Goal: Task Accomplishment & Management: Complete application form

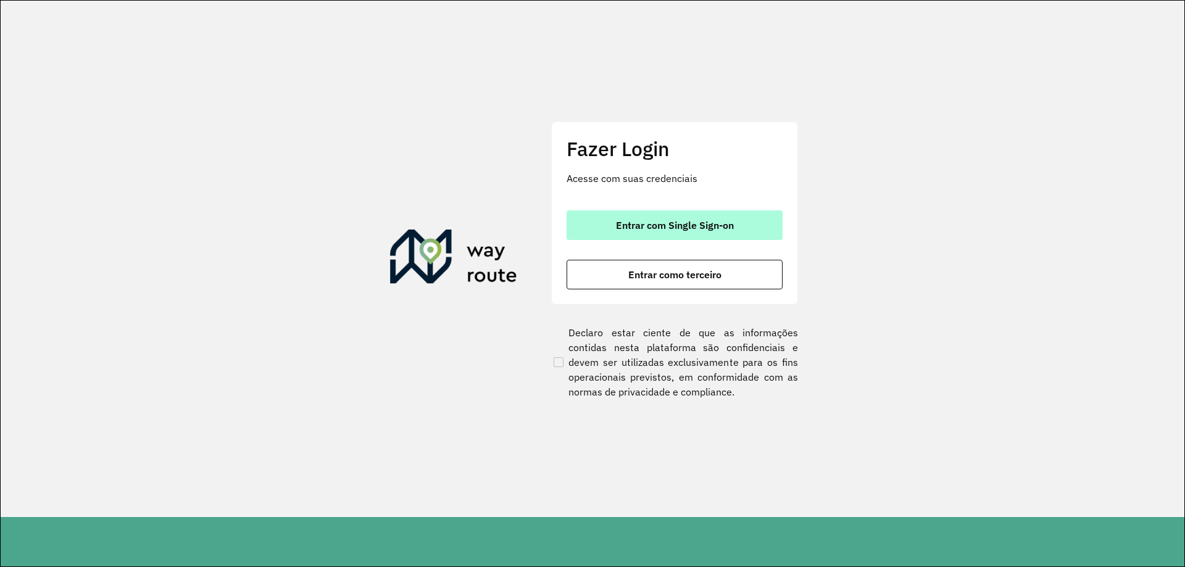
click at [683, 232] on button "Entrar com Single Sign-on" at bounding box center [674, 225] width 216 height 30
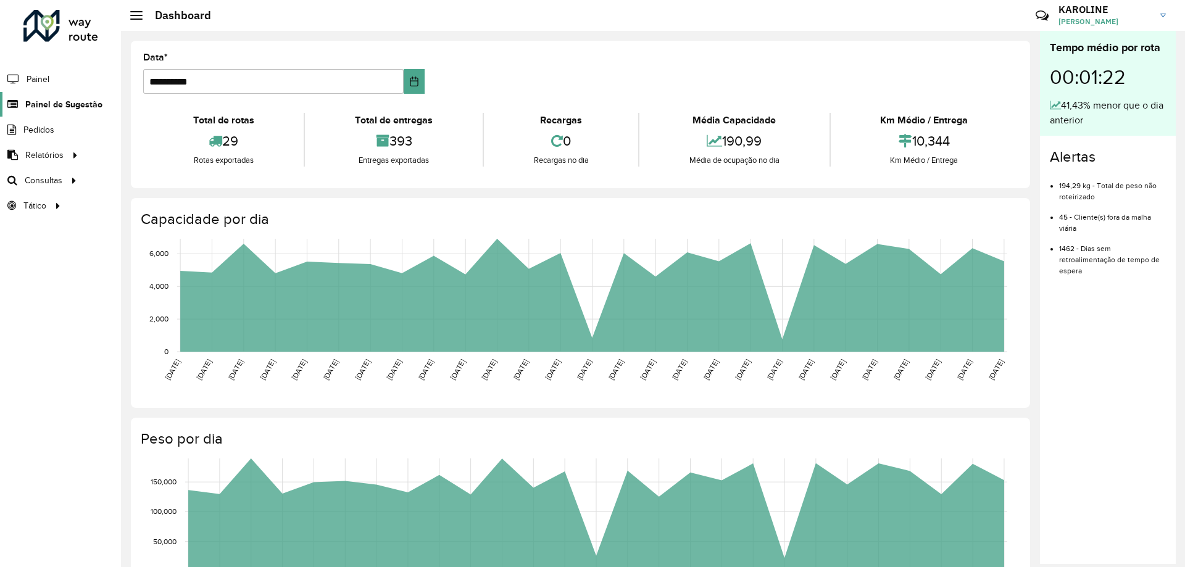
click at [62, 107] on span "Painel de Sugestão" at bounding box center [63, 104] width 77 height 13
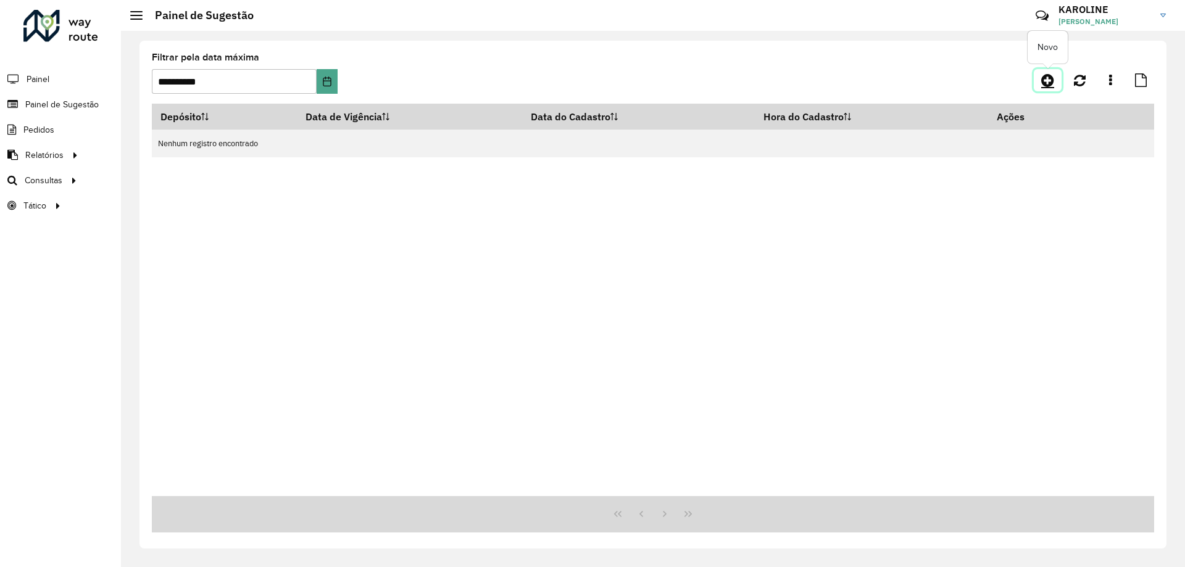
click at [1042, 75] on icon at bounding box center [1047, 80] width 13 height 15
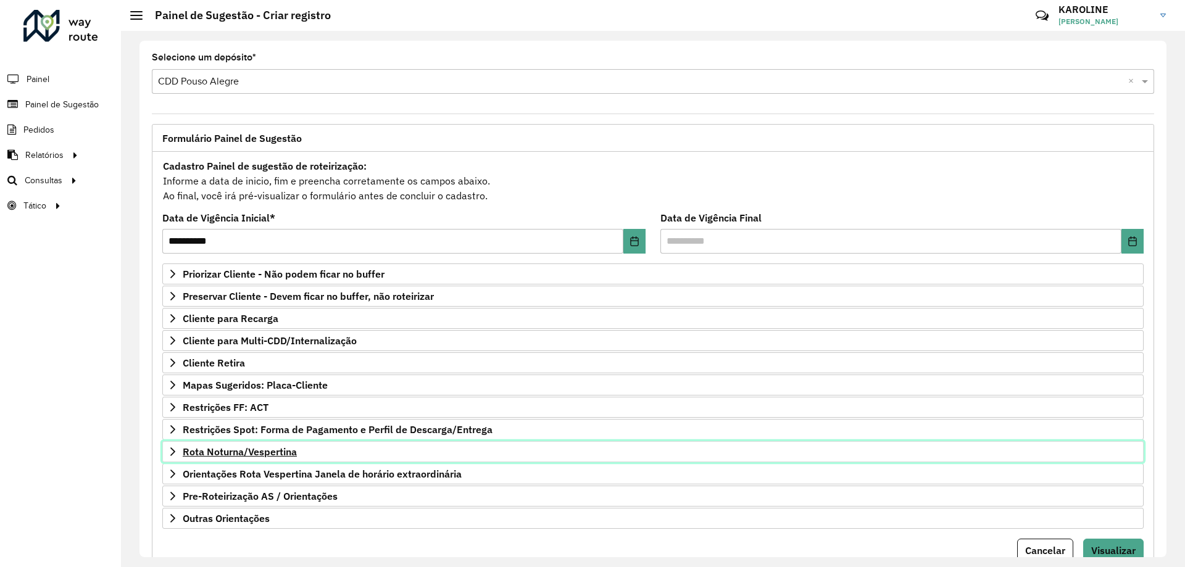
click at [271, 451] on span "Rota Noturna/Vespertina" at bounding box center [240, 452] width 114 height 10
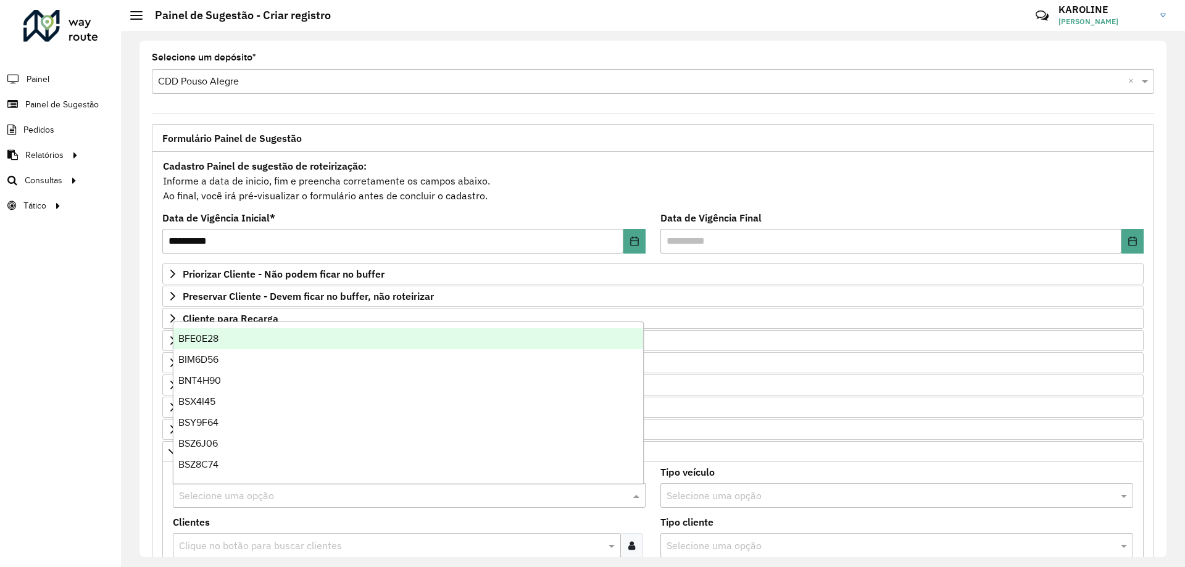
click at [265, 490] on input "text" at bounding box center [397, 496] width 436 height 15
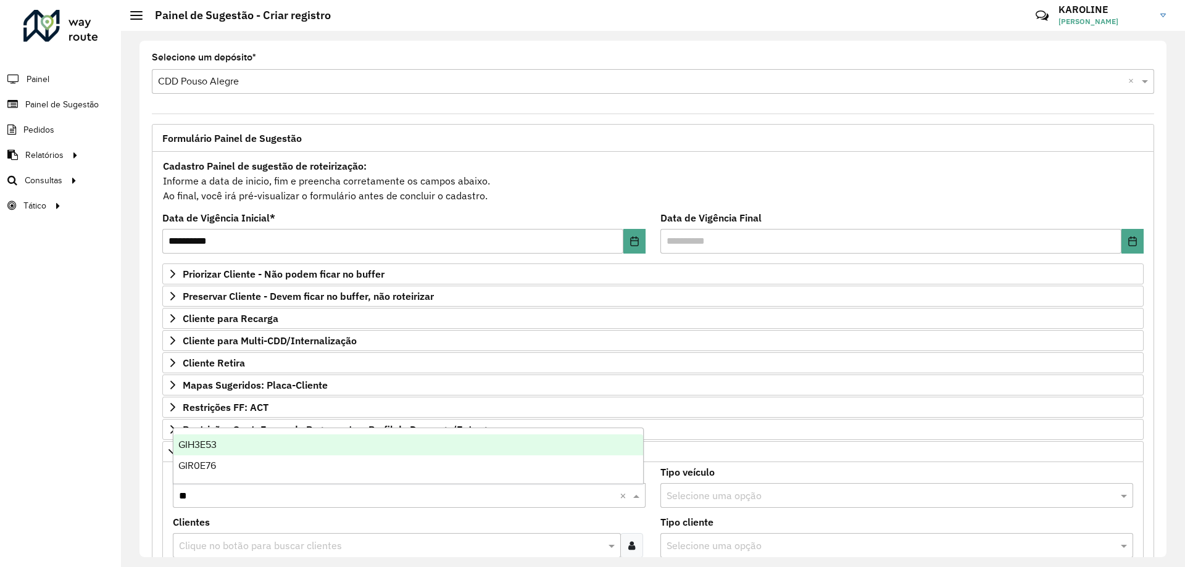
type input "***"
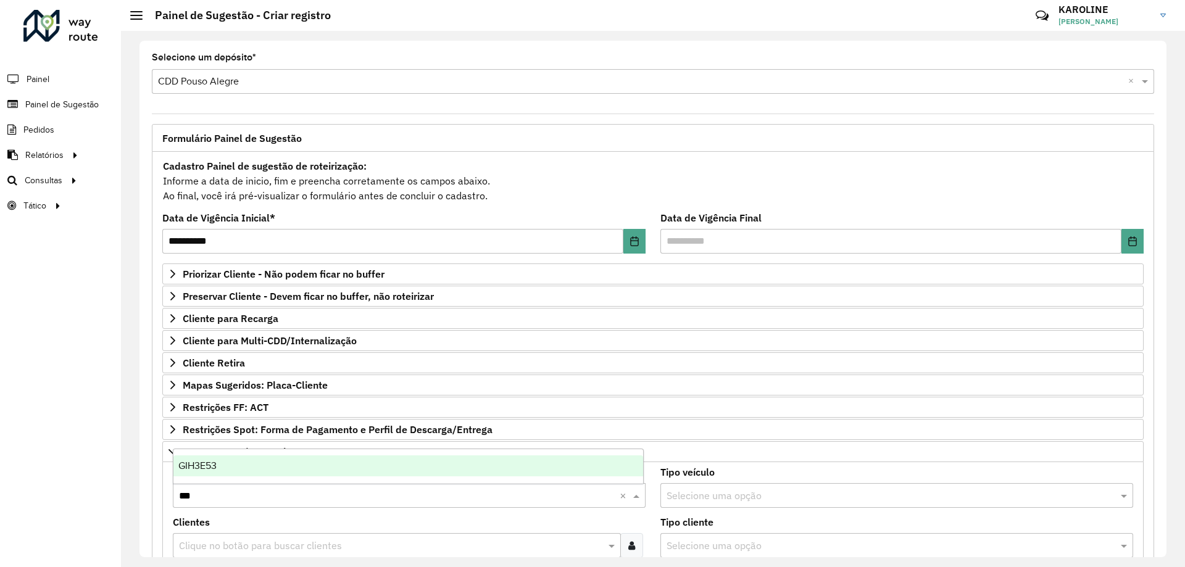
click at [202, 462] on span "GIH3E53" at bounding box center [197, 465] width 38 height 10
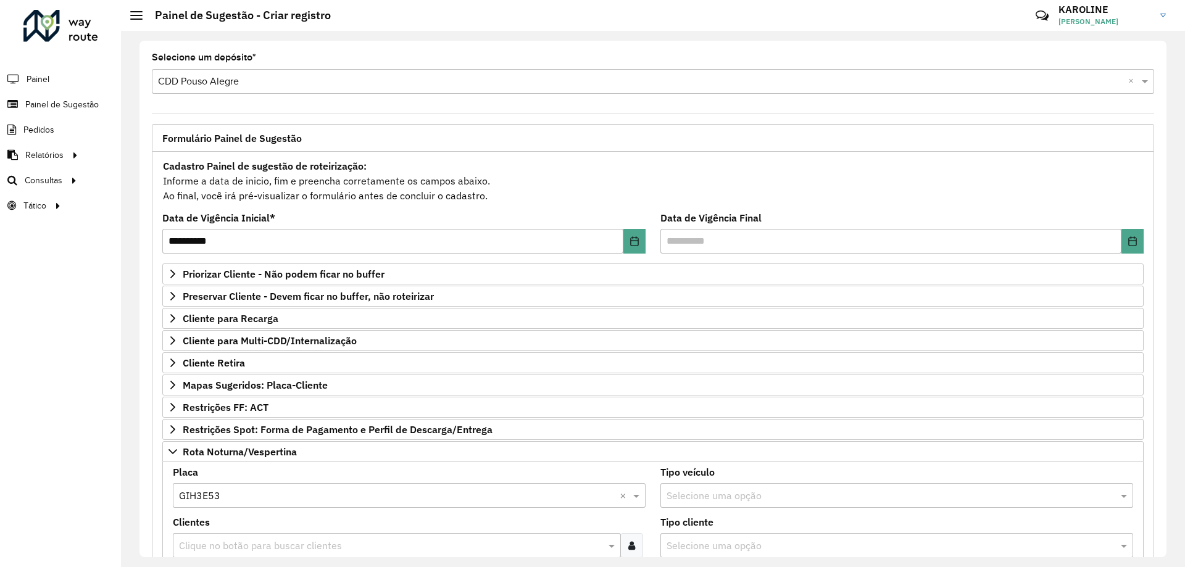
scroll to position [185, 0]
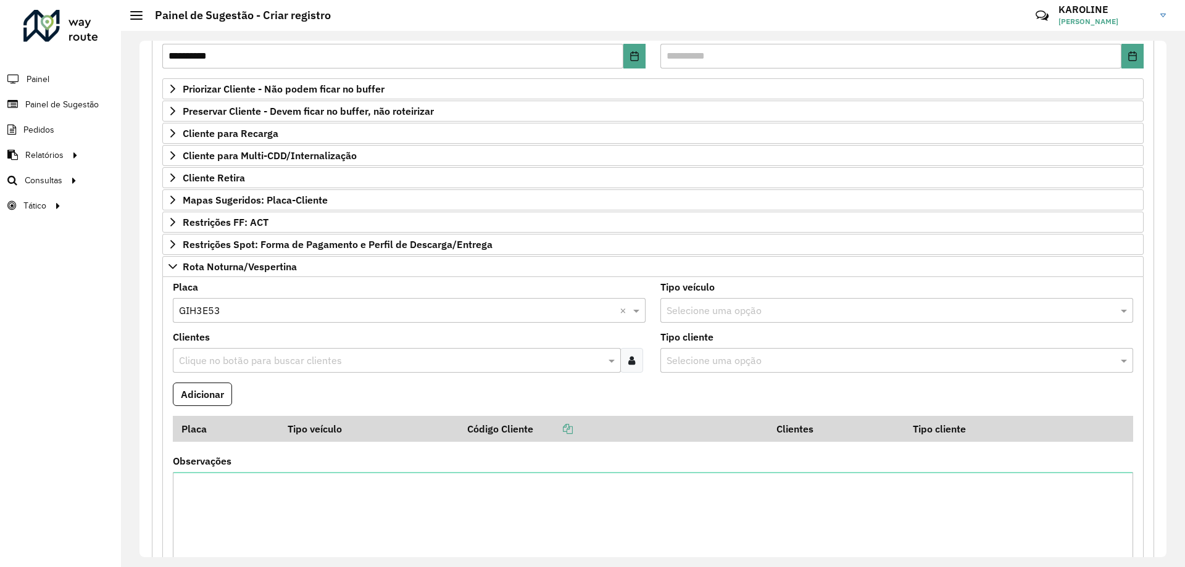
click at [631, 369] on div at bounding box center [631, 360] width 23 height 25
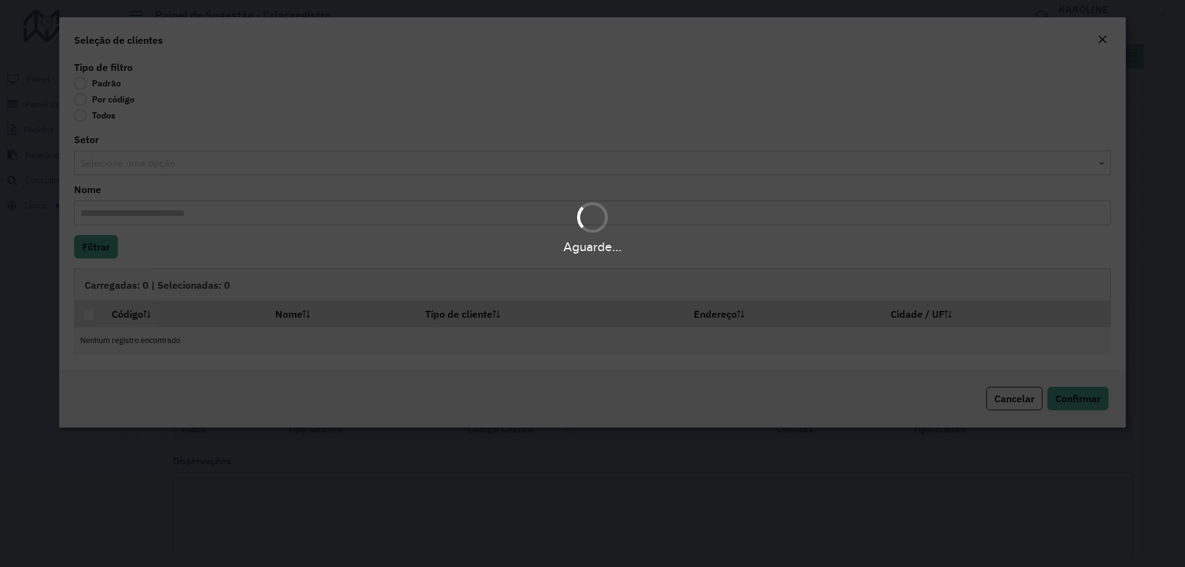
click at [102, 100] on div "Aguarde..." at bounding box center [592, 283] width 1185 height 567
click at [102, 99] on div "Aguarde..." at bounding box center [592, 283] width 1185 height 567
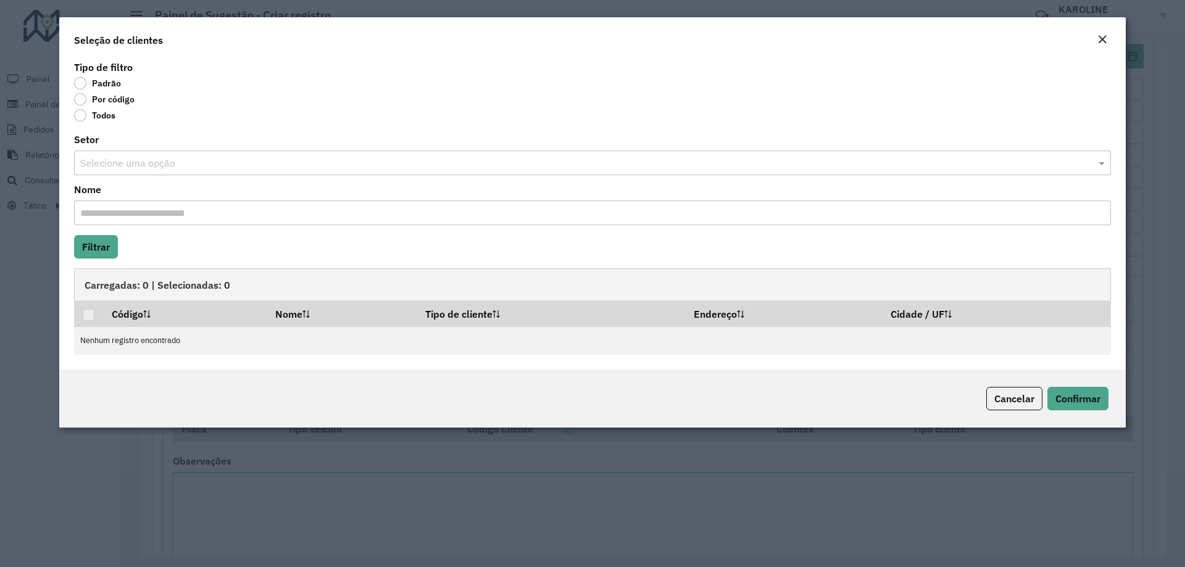
click at [86, 99] on label "Por código" at bounding box center [104, 99] width 60 height 12
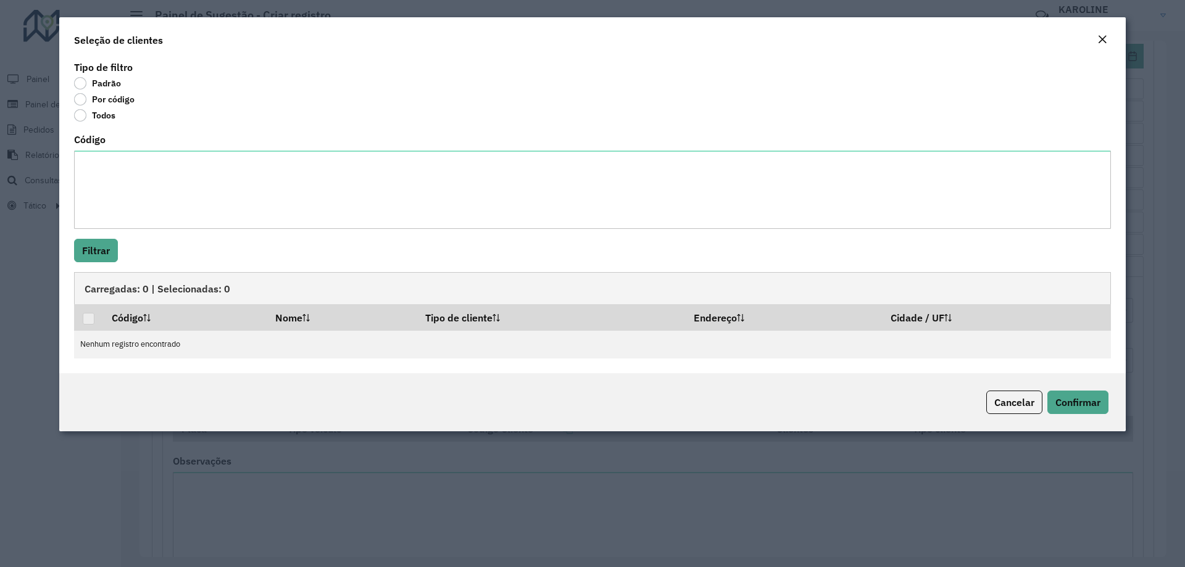
click at [751, 295] on div "Carregadas: 0 | Selecionadas: 0" at bounding box center [592, 288] width 1037 height 32
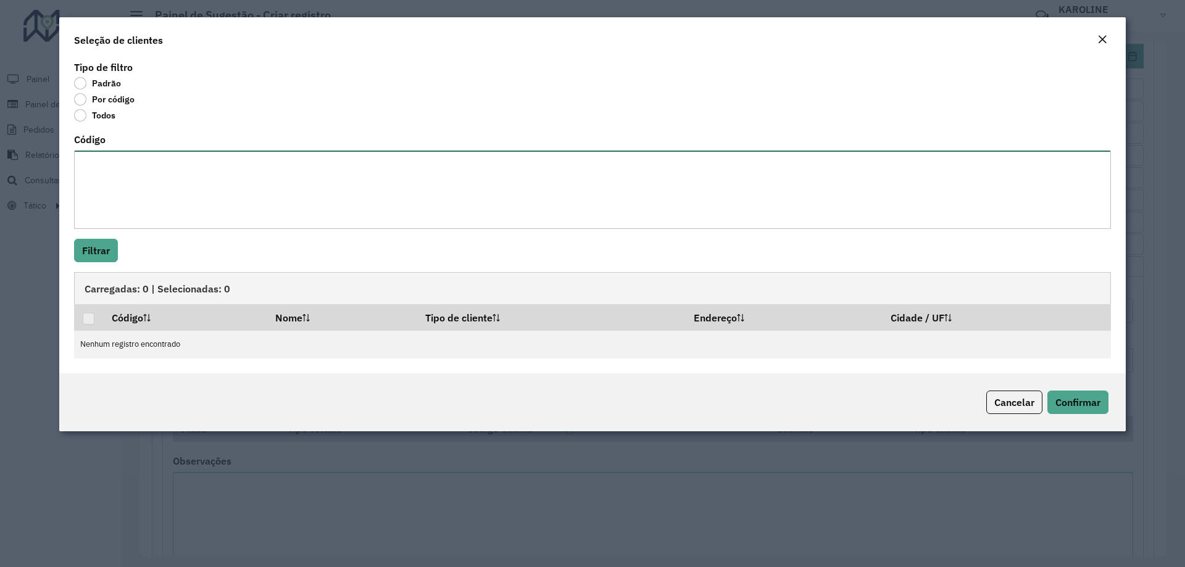
click at [133, 189] on textarea "Código" at bounding box center [592, 190] width 1037 height 78
paste textarea "**** **** ***** ***** ***** **** ***** **** ***** **** *****"
type textarea "**** **** ***** ***** ***** **** ***** **** ***** **** *****"
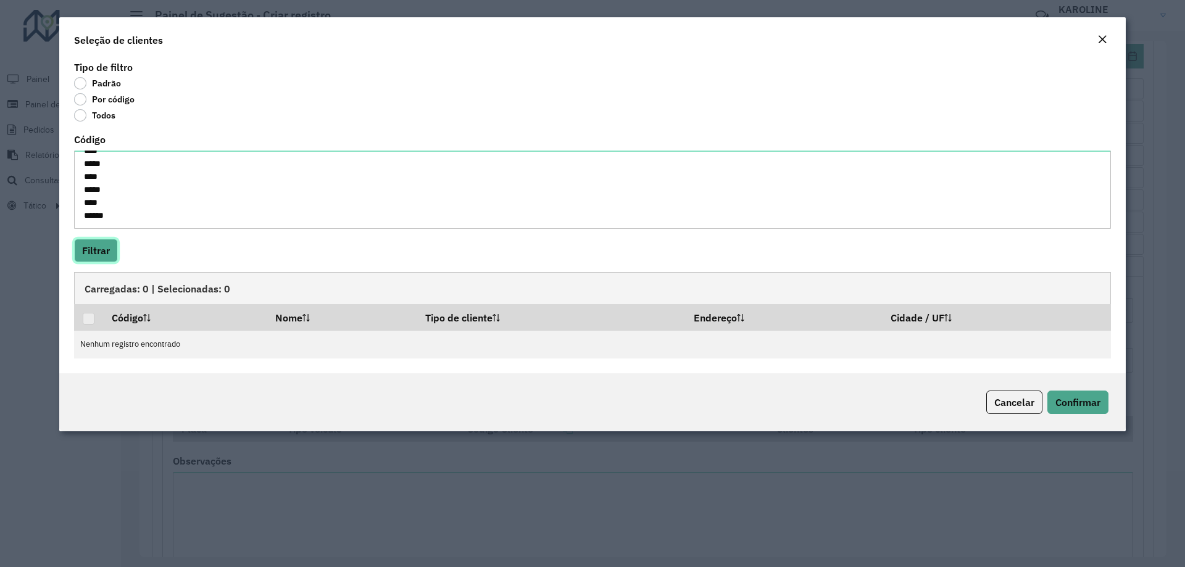
click at [88, 249] on button "Filtrar" at bounding box center [96, 250] width 44 height 23
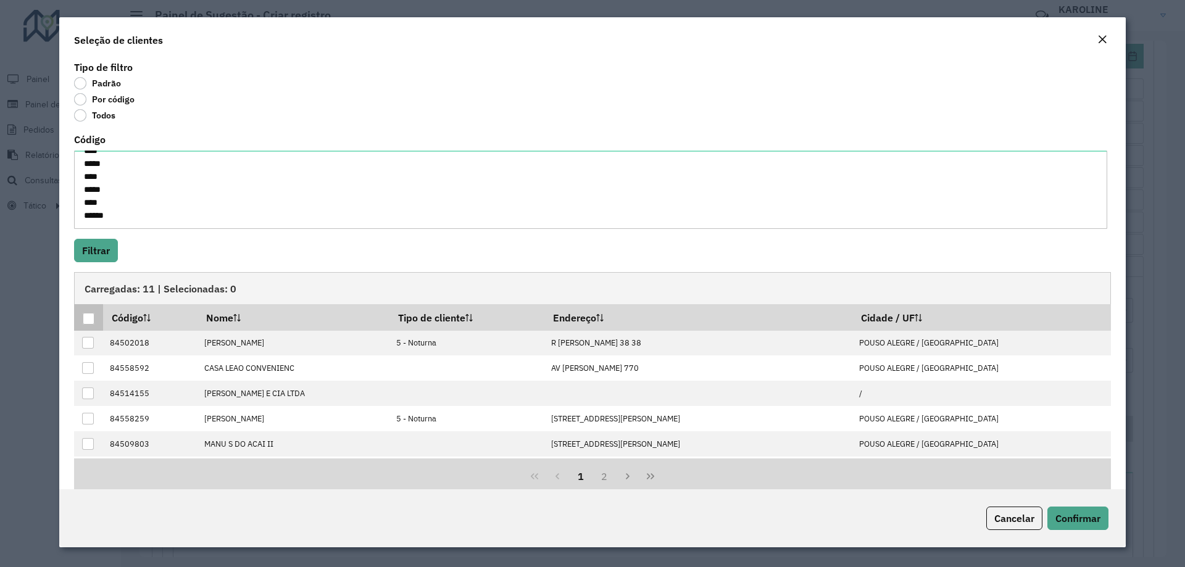
click at [92, 318] on div at bounding box center [89, 319] width 12 height 12
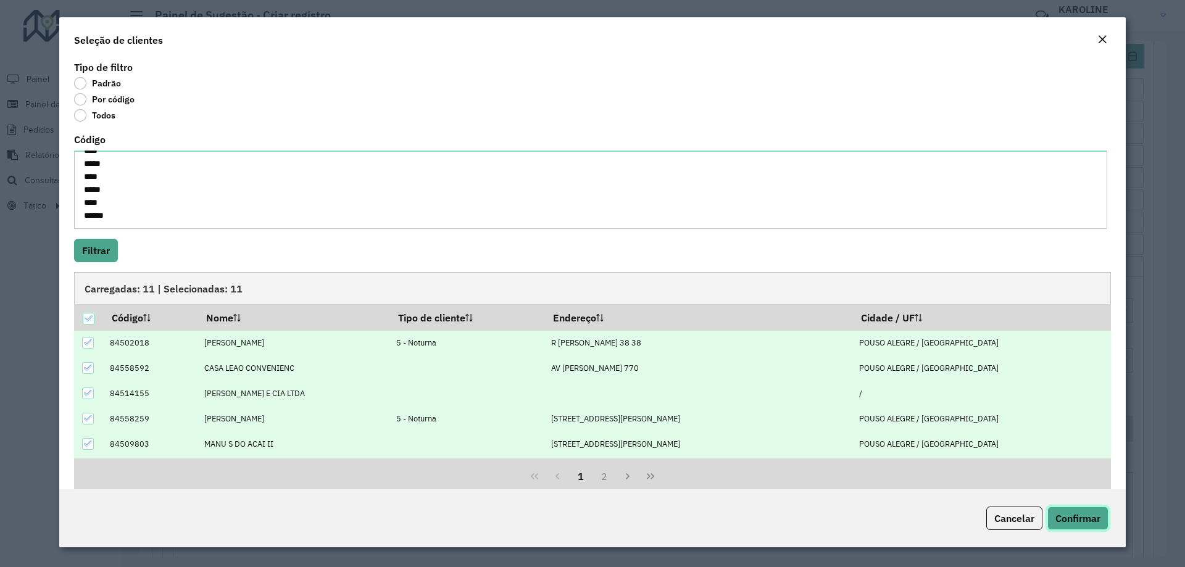
click at [1087, 516] on span "Confirmar" at bounding box center [1077, 518] width 45 height 12
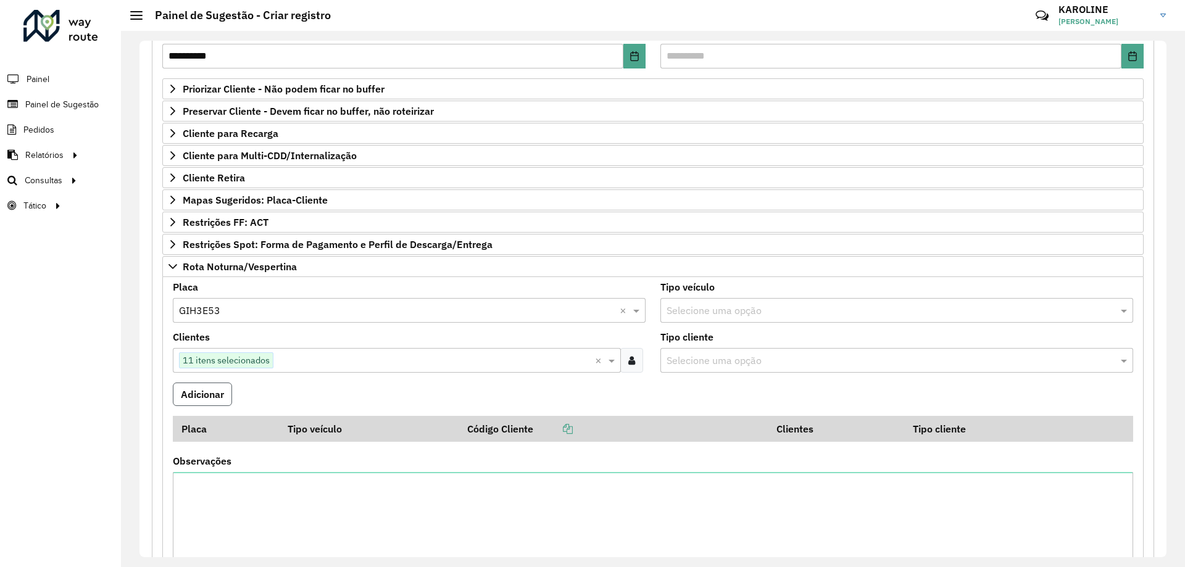
click at [205, 397] on button "Adicionar" at bounding box center [202, 394] width 59 height 23
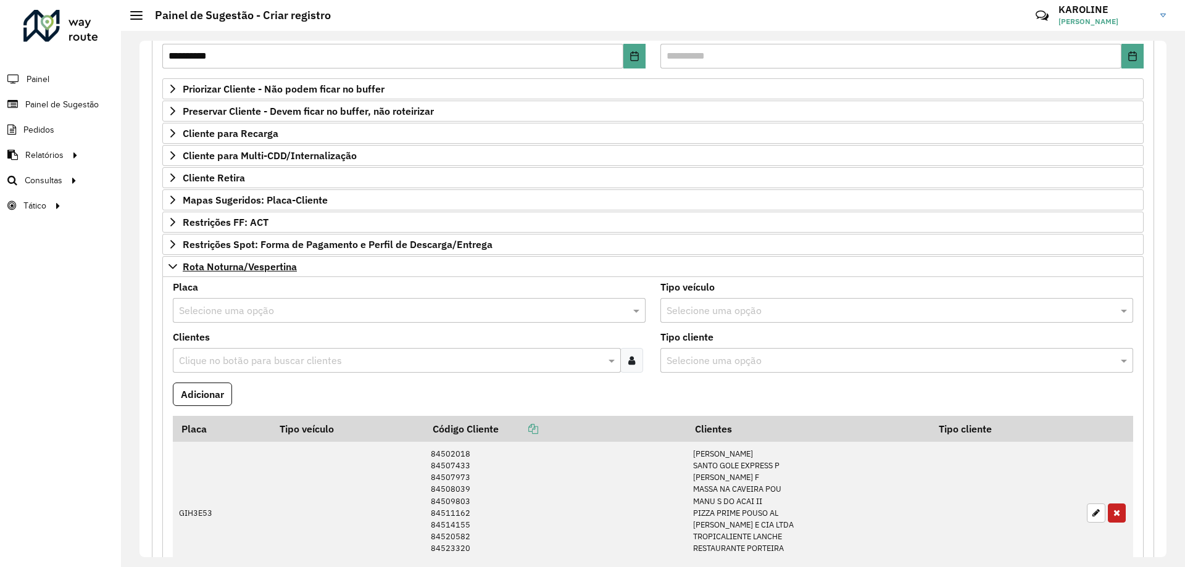
scroll to position [247, 0]
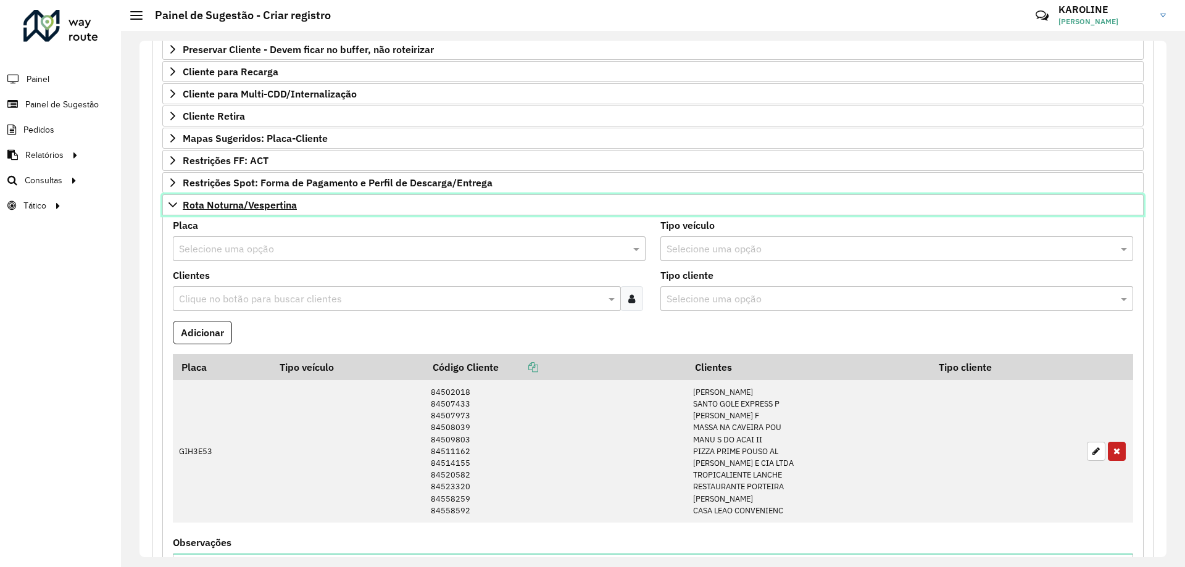
click at [172, 203] on icon at bounding box center [173, 205] width 10 height 10
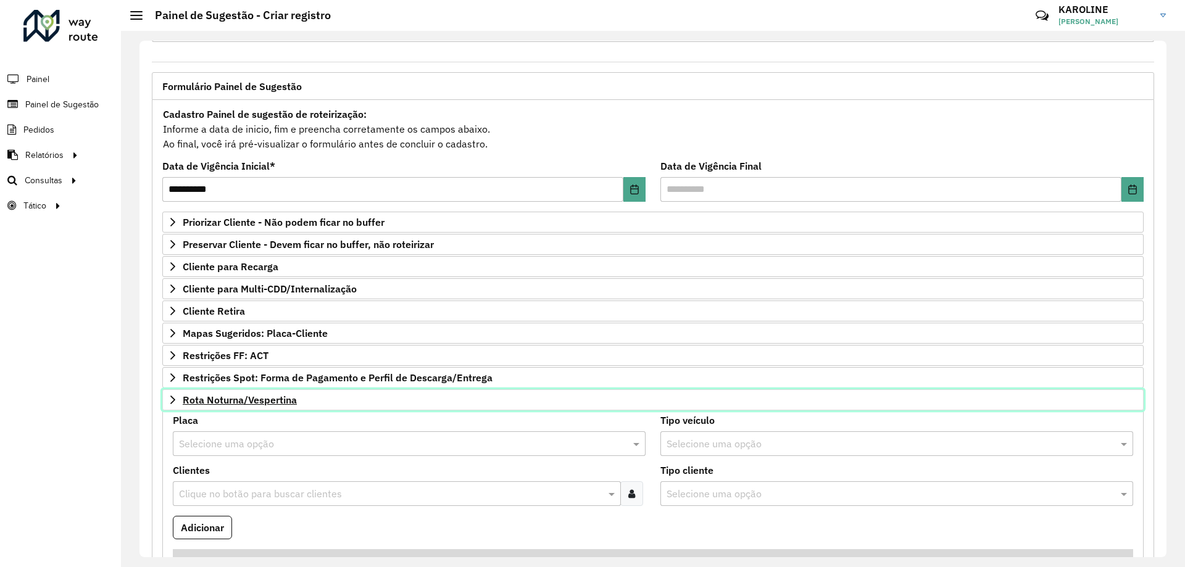
scroll to position [48, 0]
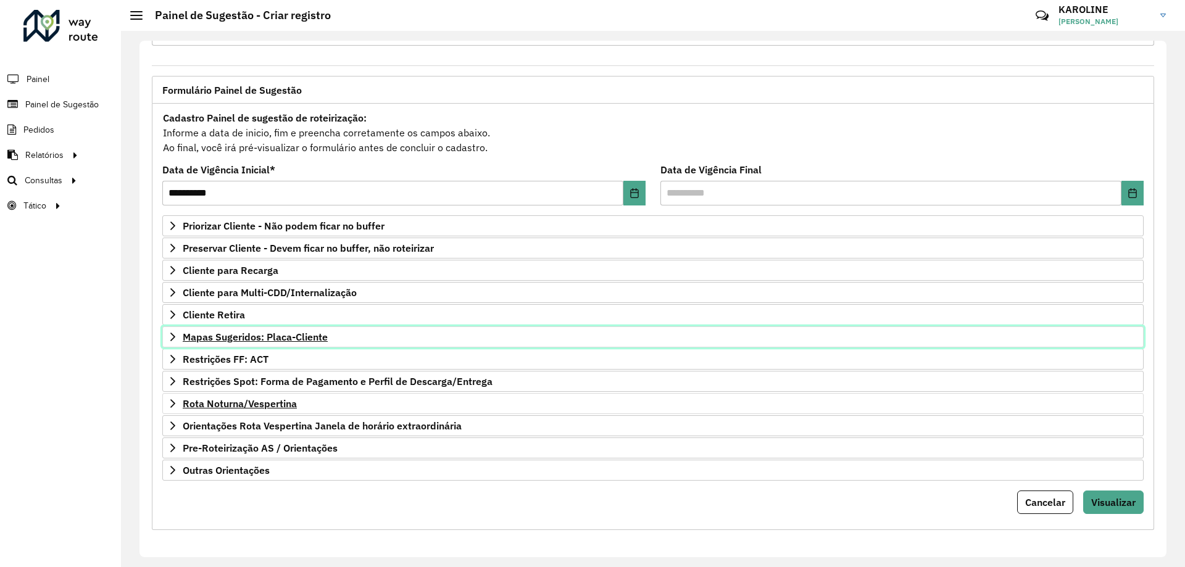
click at [320, 336] on span "Mapas Sugeridos: Placa-Cliente" at bounding box center [255, 337] width 145 height 10
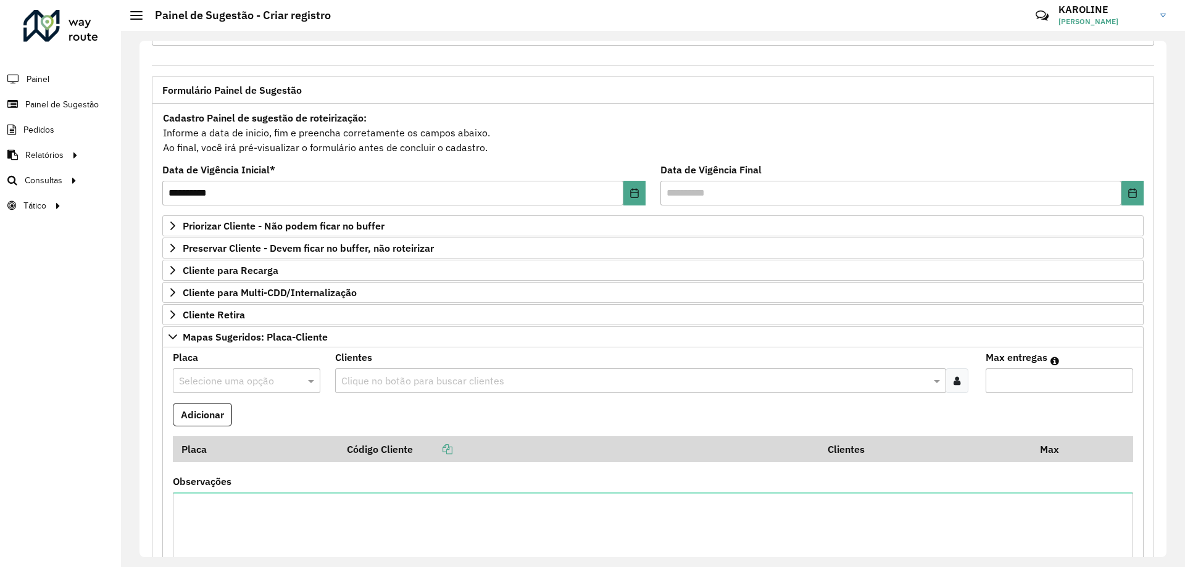
click at [217, 382] on input "text" at bounding box center [234, 381] width 110 height 15
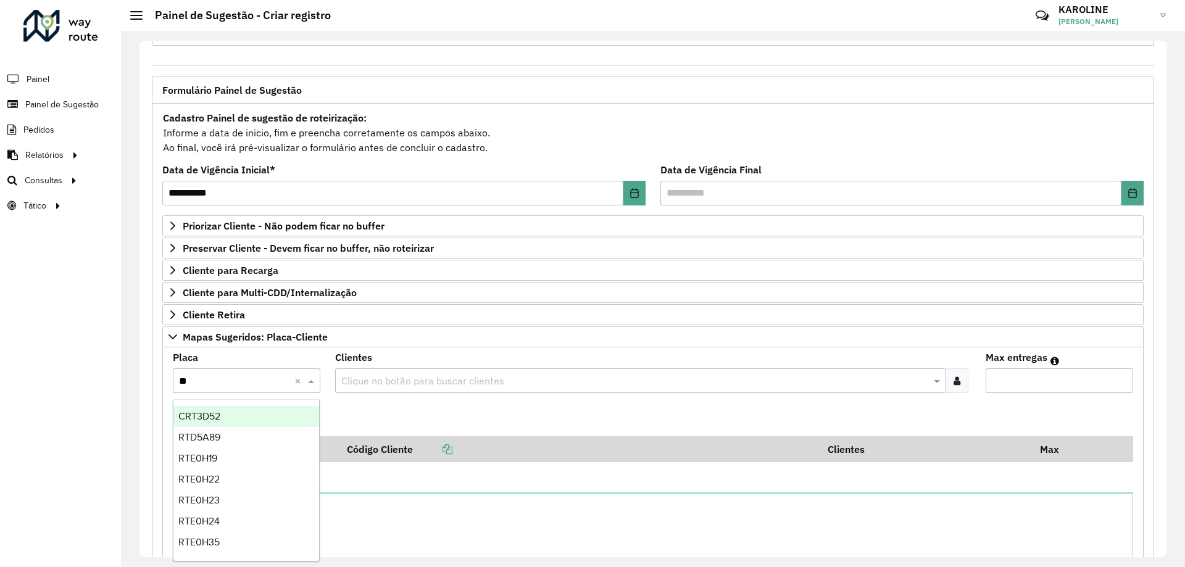
type input "***"
click at [207, 523] on span "RTE6D66" at bounding box center [198, 521] width 41 height 10
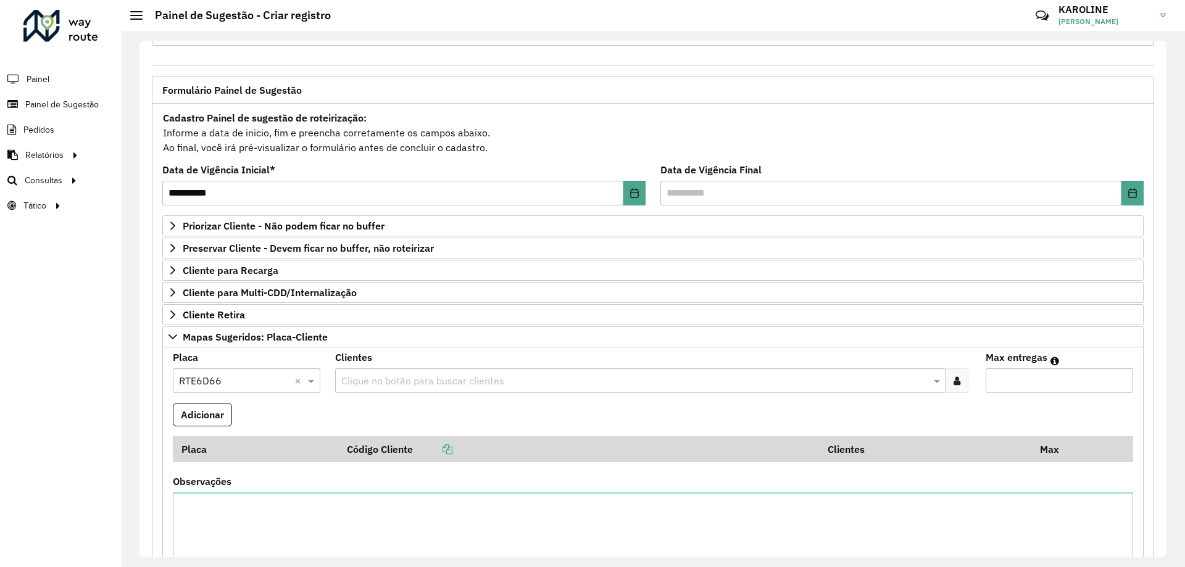
drag, startPoint x: 687, startPoint y: 130, endPoint x: 605, endPoint y: 154, distance: 84.9
click at [687, 130] on div "Cadastro Painel de sugestão de roteirização: Informe a data de inicio, fim e pr…" at bounding box center [652, 133] width 981 height 46
click at [948, 379] on div at bounding box center [956, 380] width 23 height 25
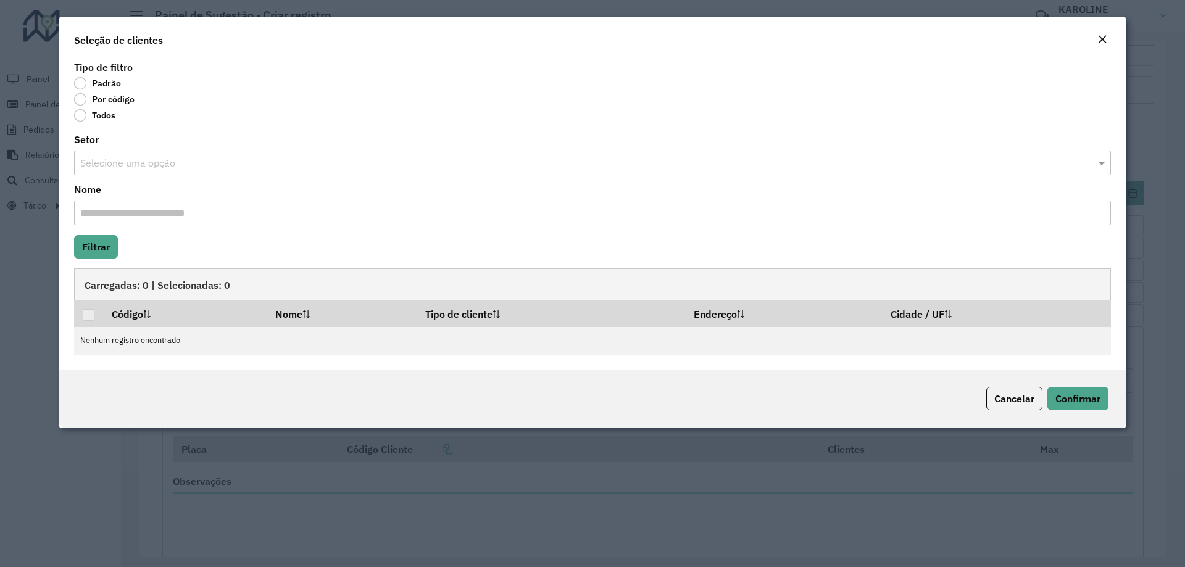
click at [128, 100] on label "Por código" at bounding box center [104, 99] width 60 height 12
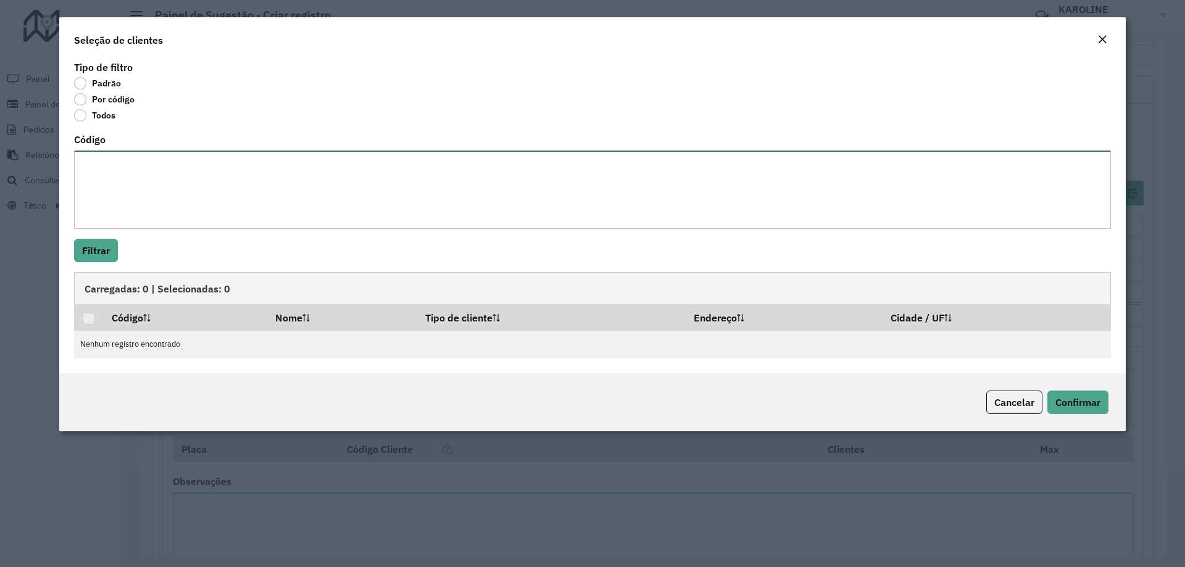
click at [133, 175] on textarea "Código" at bounding box center [592, 190] width 1037 height 78
paste textarea "***** ***** ***** ***** ***** ***** ***** **** **** **** ***** *****"
type textarea "***** ***** ***** ***** ***** ***** ***** **** **** **** ***** *****"
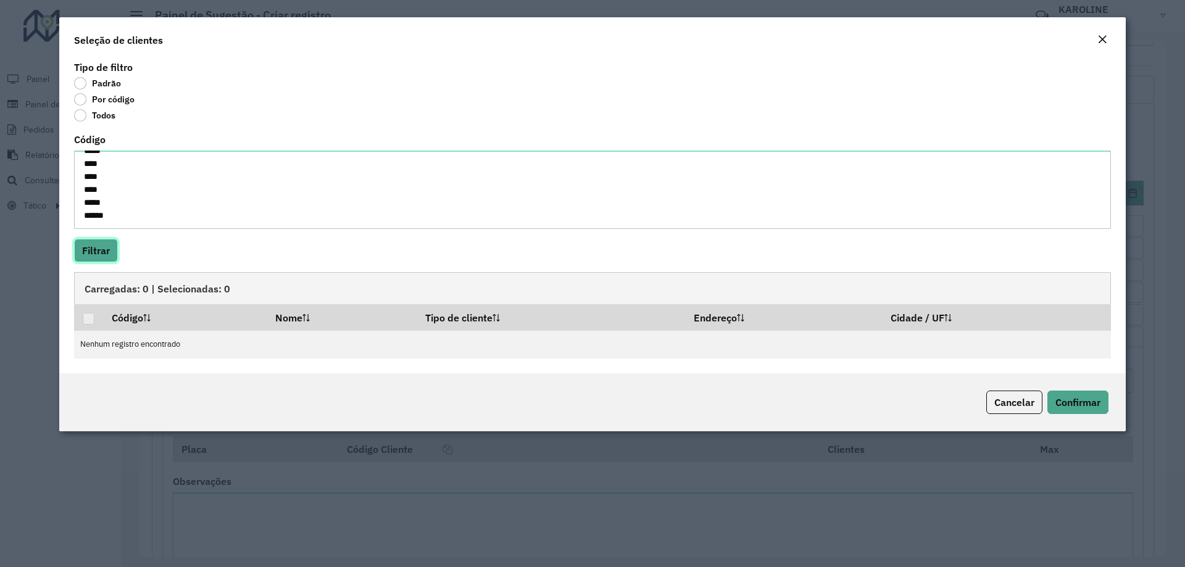
click at [99, 254] on button "Filtrar" at bounding box center [96, 250] width 44 height 23
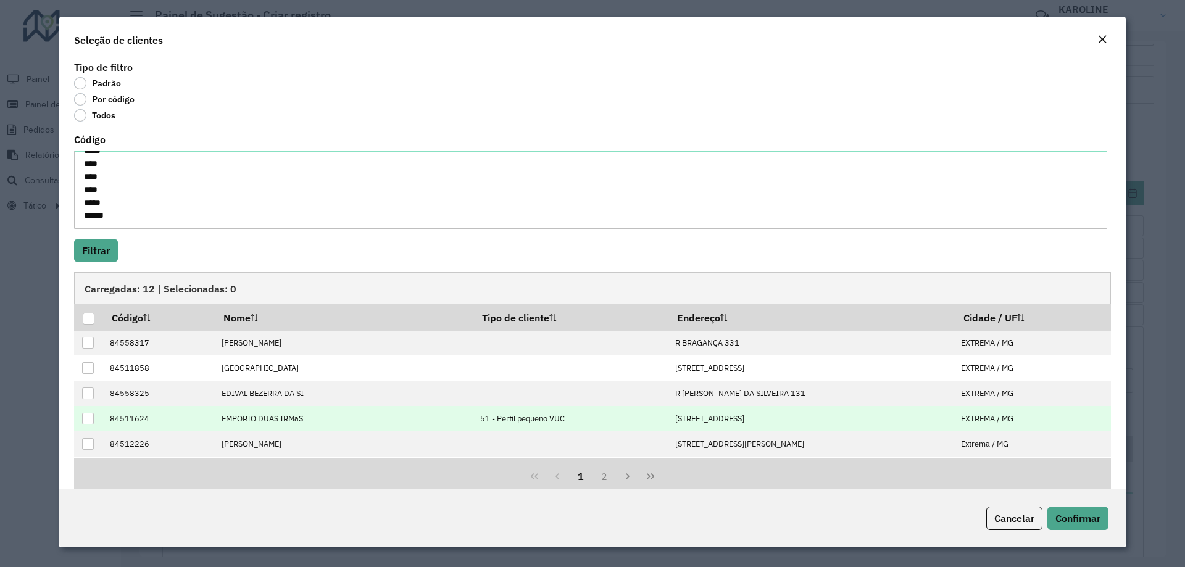
drag, startPoint x: 91, startPoint y: 317, endPoint x: 621, endPoint y: 412, distance: 538.4
click at [92, 317] on div at bounding box center [89, 319] width 12 height 12
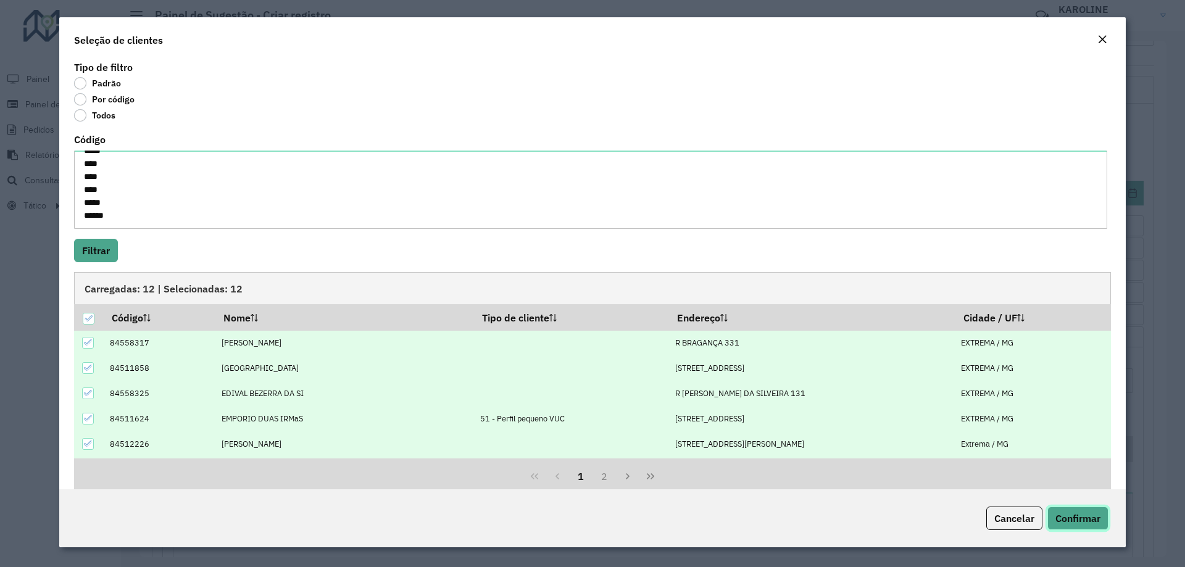
click at [1098, 519] on span "Confirmar" at bounding box center [1077, 518] width 45 height 12
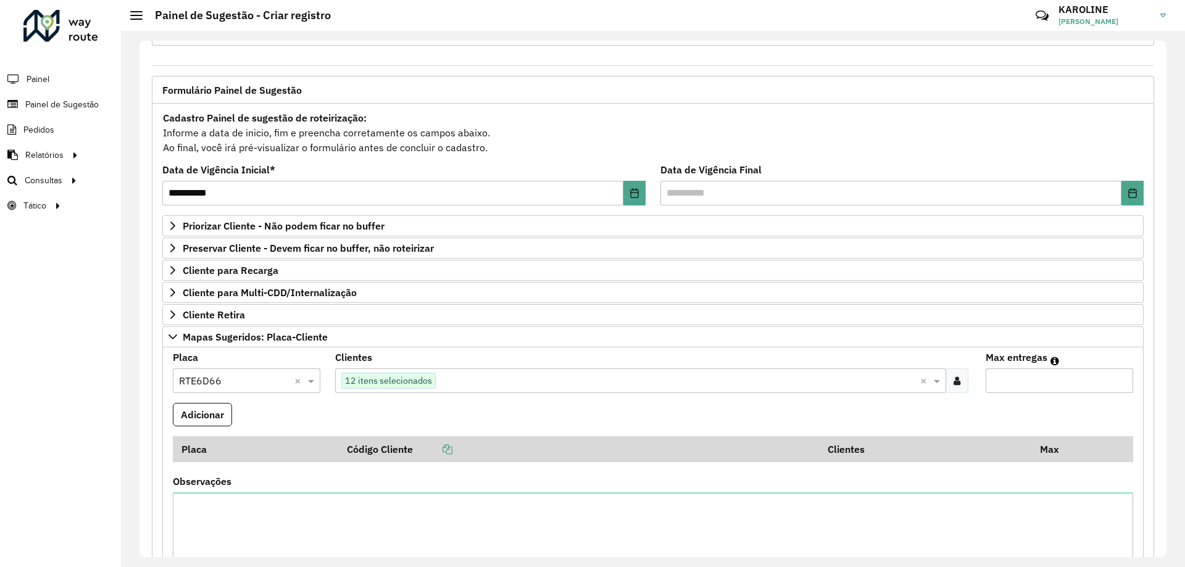
click at [1029, 384] on input "Max entregas" at bounding box center [1058, 380] width 147 height 25
type input "**"
click at [215, 412] on button "Adicionar" at bounding box center [202, 414] width 59 height 23
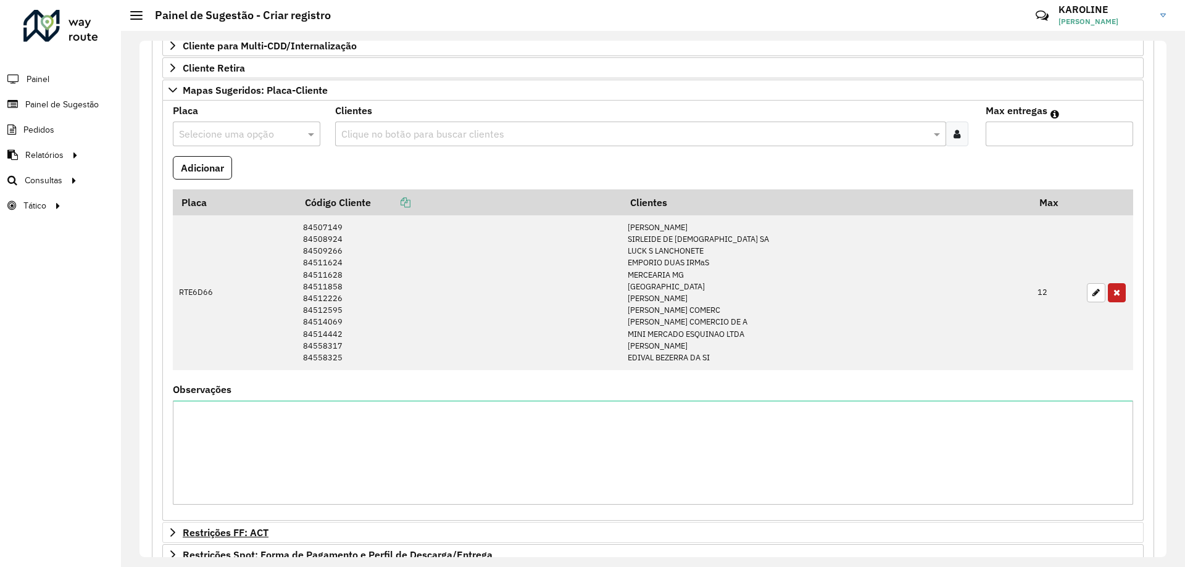
scroll to position [468, 0]
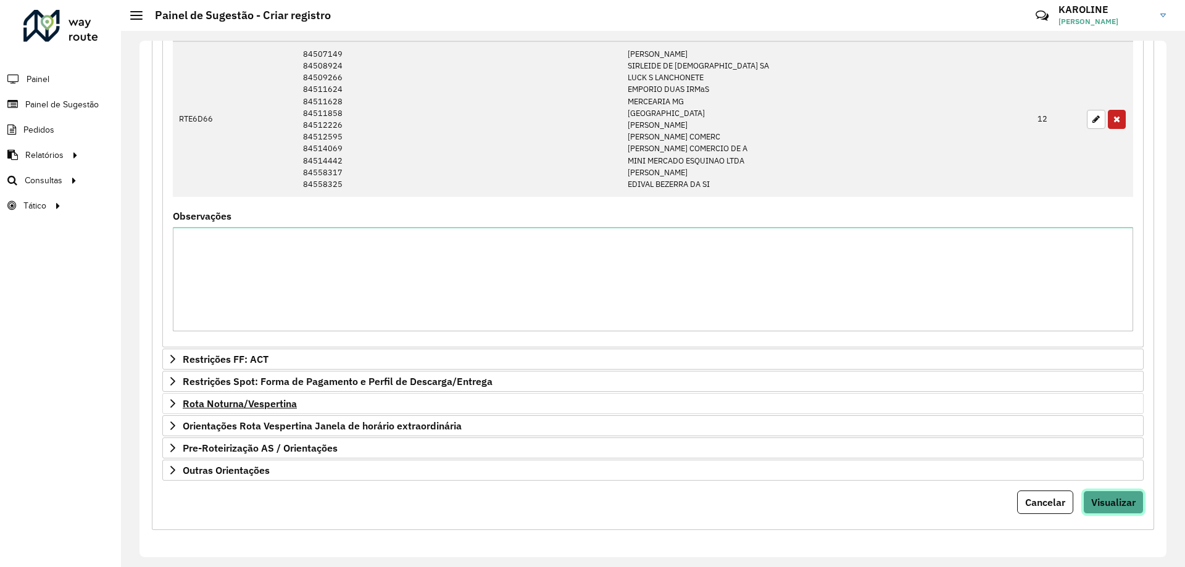
click at [1115, 500] on span "Visualizar" at bounding box center [1113, 502] width 44 height 12
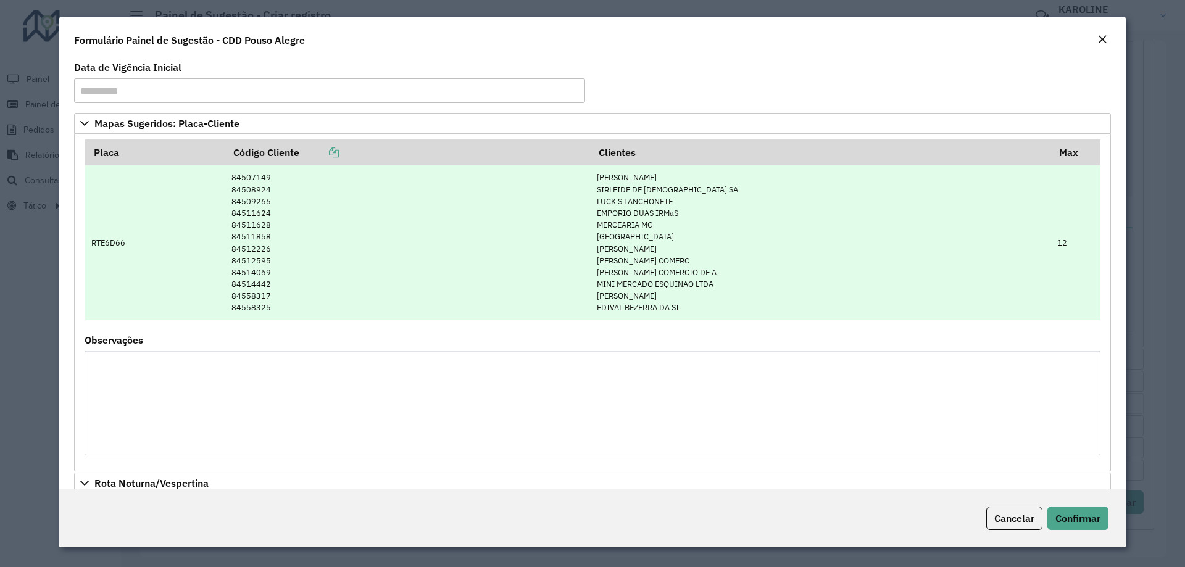
scroll to position [346, 0]
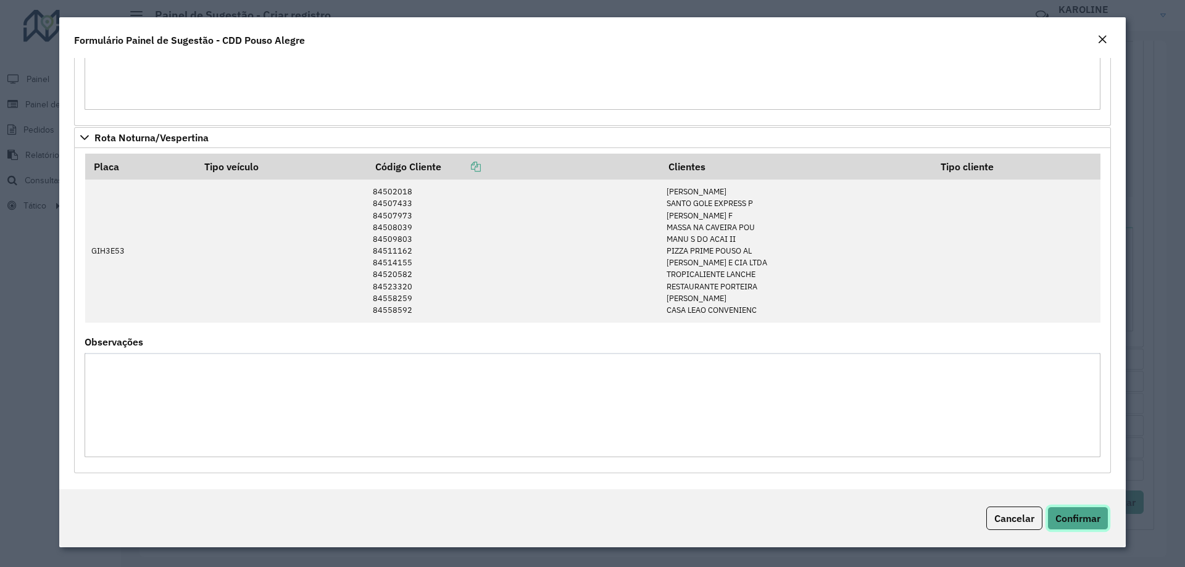
click at [1101, 521] on button "Confirmar" at bounding box center [1077, 518] width 61 height 23
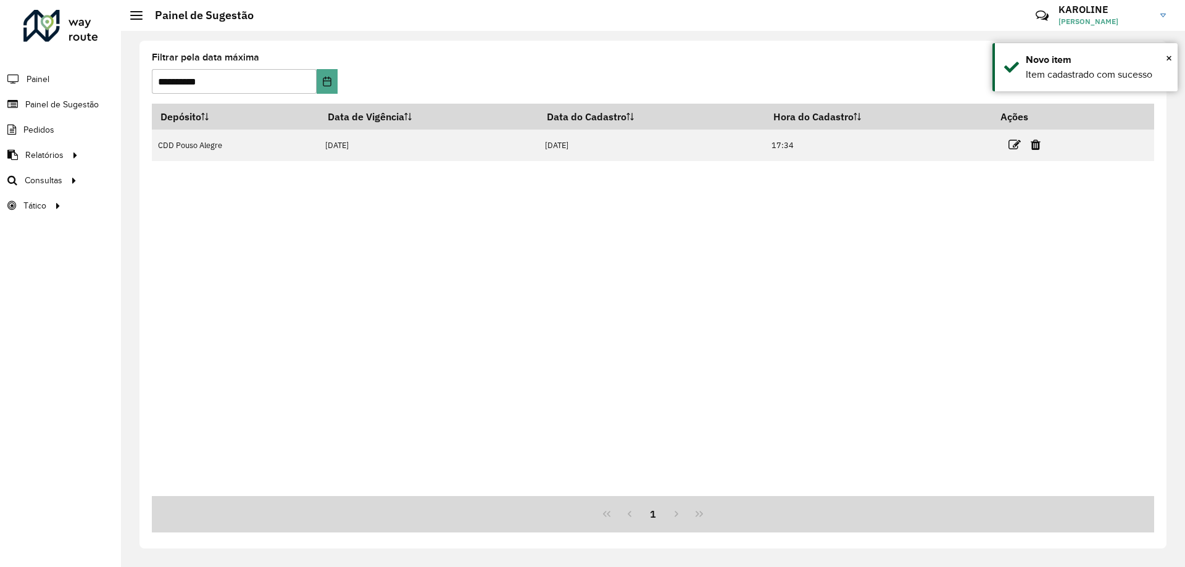
click at [1085, 353] on div "Depósito Data de Vigência Data do Cadastro Hora do Cadastro Ações CDD Pouso Ale…" at bounding box center [653, 300] width 1002 height 392
